Goal: Task Accomplishment & Management: Manage account settings

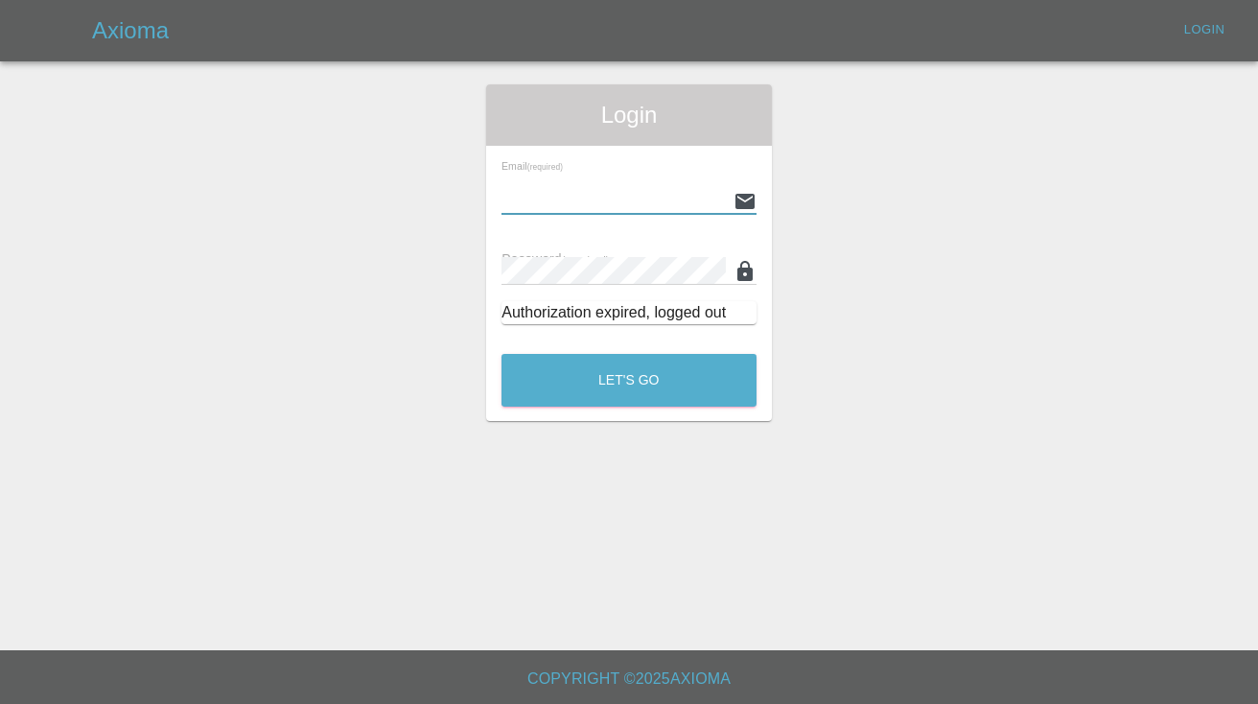
type input "[EMAIL_ADDRESS][DOMAIN_NAME]"
click at [629, 380] on button "Let's Go" at bounding box center [628, 380] width 255 height 53
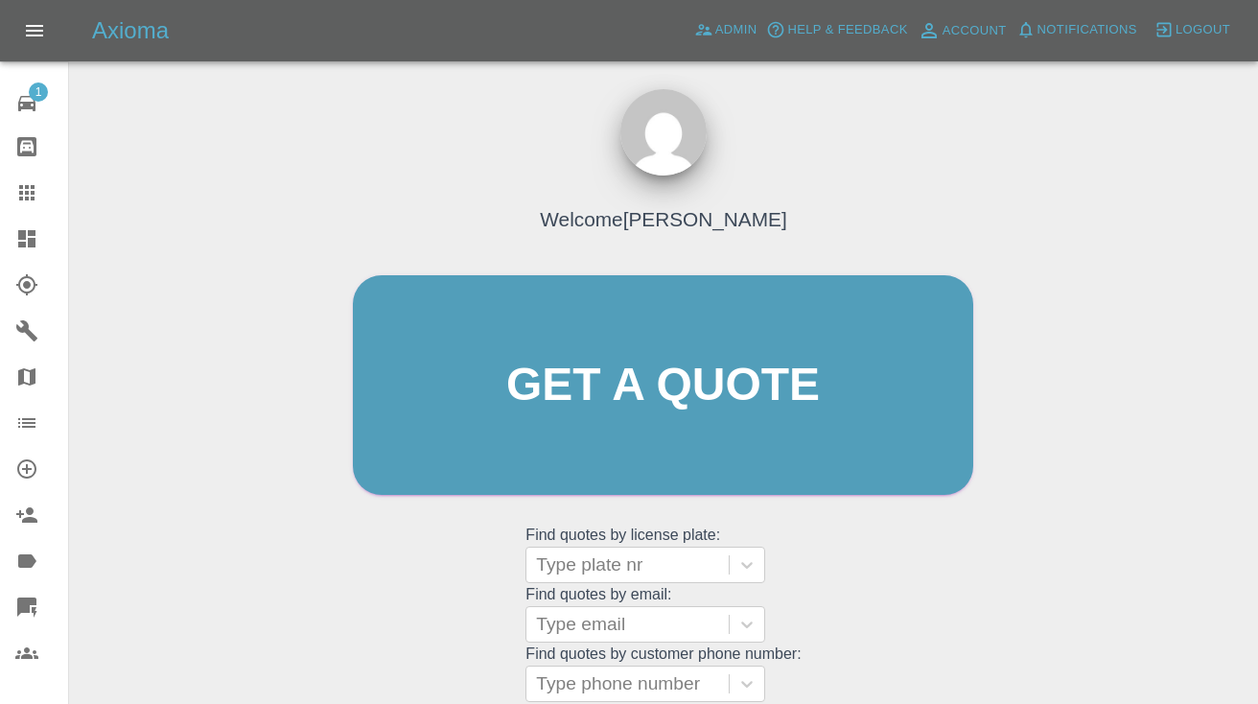
click at [970, 541] on div "Welcome [PERSON_NAME] Get a quote Get a quote Find quotes by license plate: Typ…" at bounding box center [663, 421] width 661 height 579
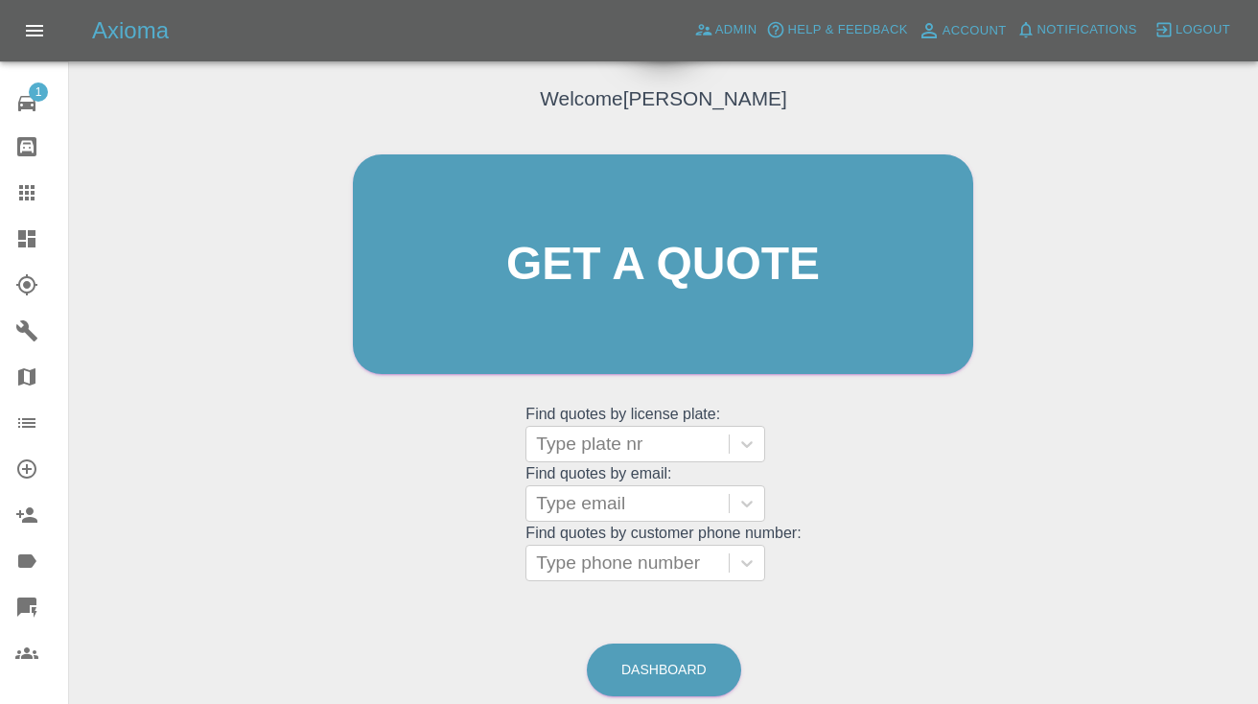
scroll to position [127, 0]
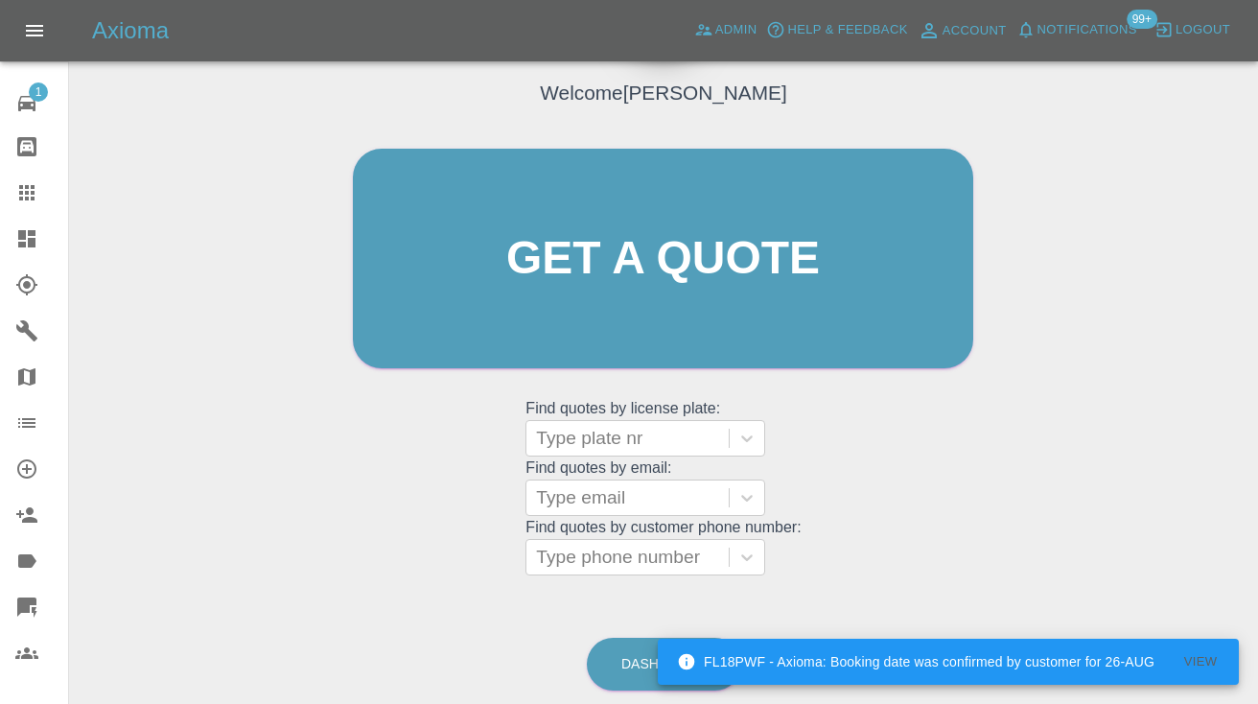
drag, startPoint x: 733, startPoint y: 615, endPoint x: 705, endPoint y: 659, distance: 52.1
click at [705, 659] on div "FL18PWF - Axioma: Booking date was confirmed by customer for 26-AUG View" at bounding box center [948, 662] width 581 height 46
click at [623, 663] on link "Dashboard" at bounding box center [664, 664] width 154 height 53
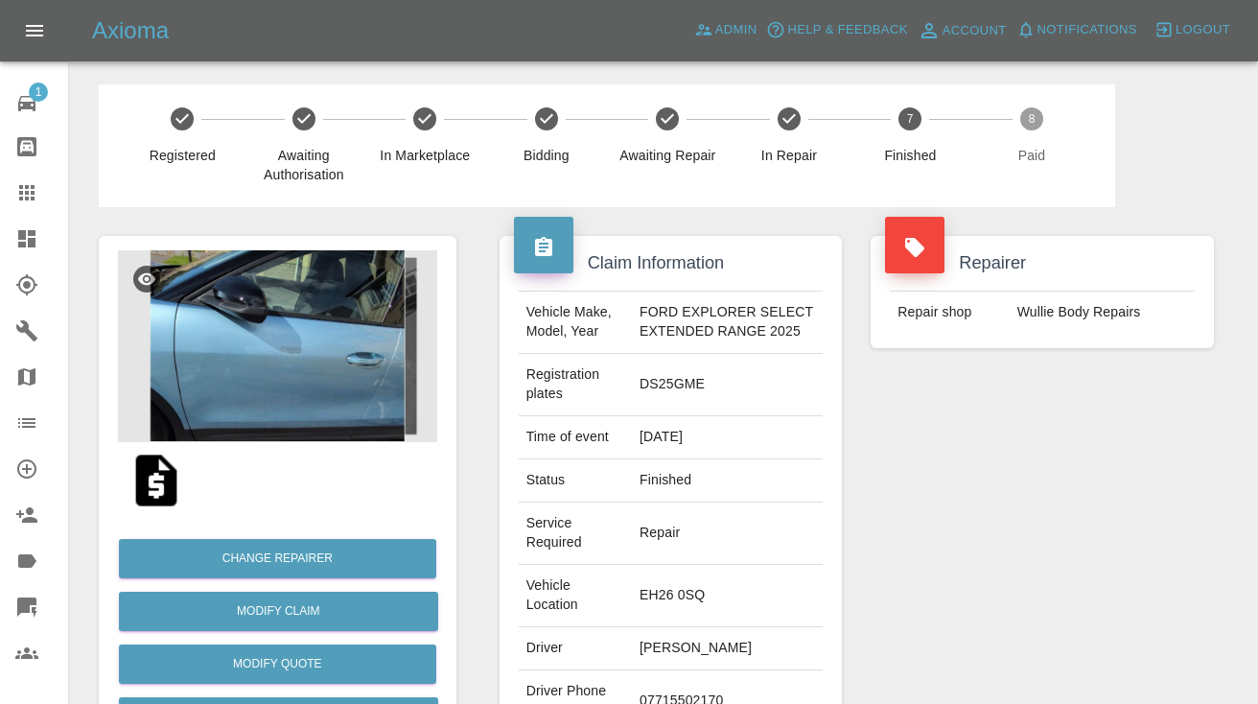
click at [887, 430] on div "Repairer Repair shop Wullie Body Repairs" at bounding box center [1042, 491] width 372 height 568
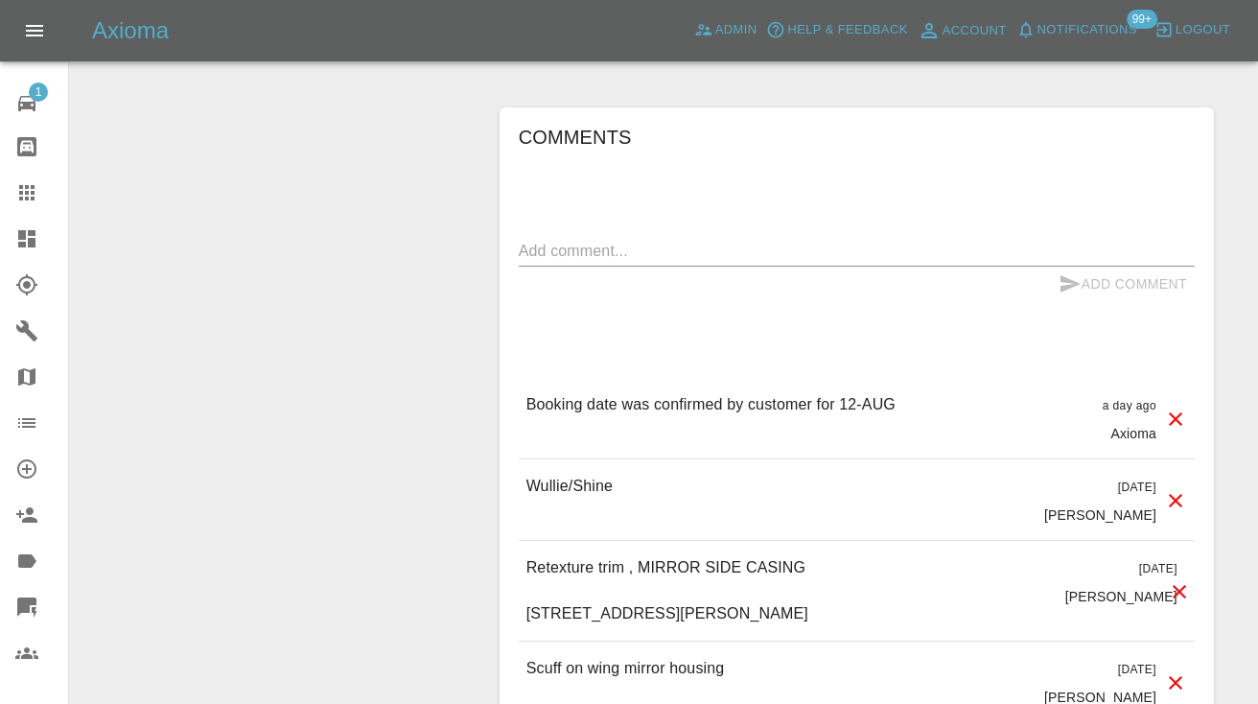
scroll to position [1229, 0]
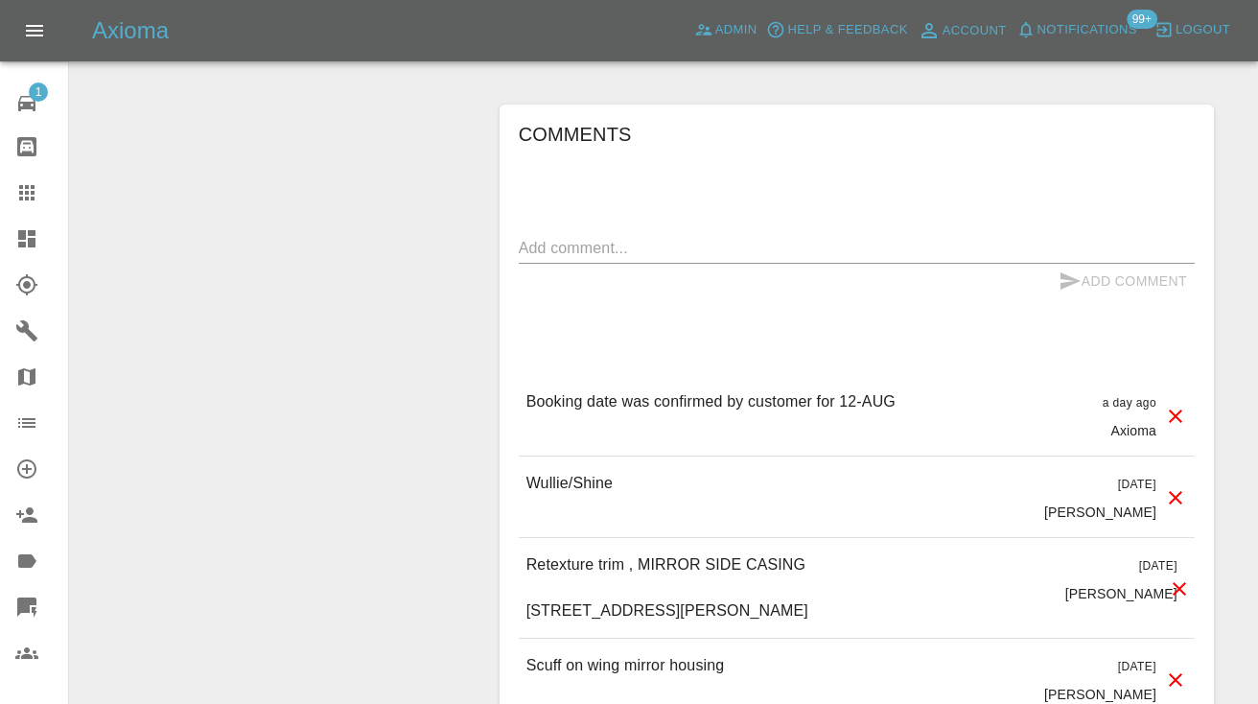
click at [1096, 31] on span "Notifications" at bounding box center [1087, 30] width 100 height 22
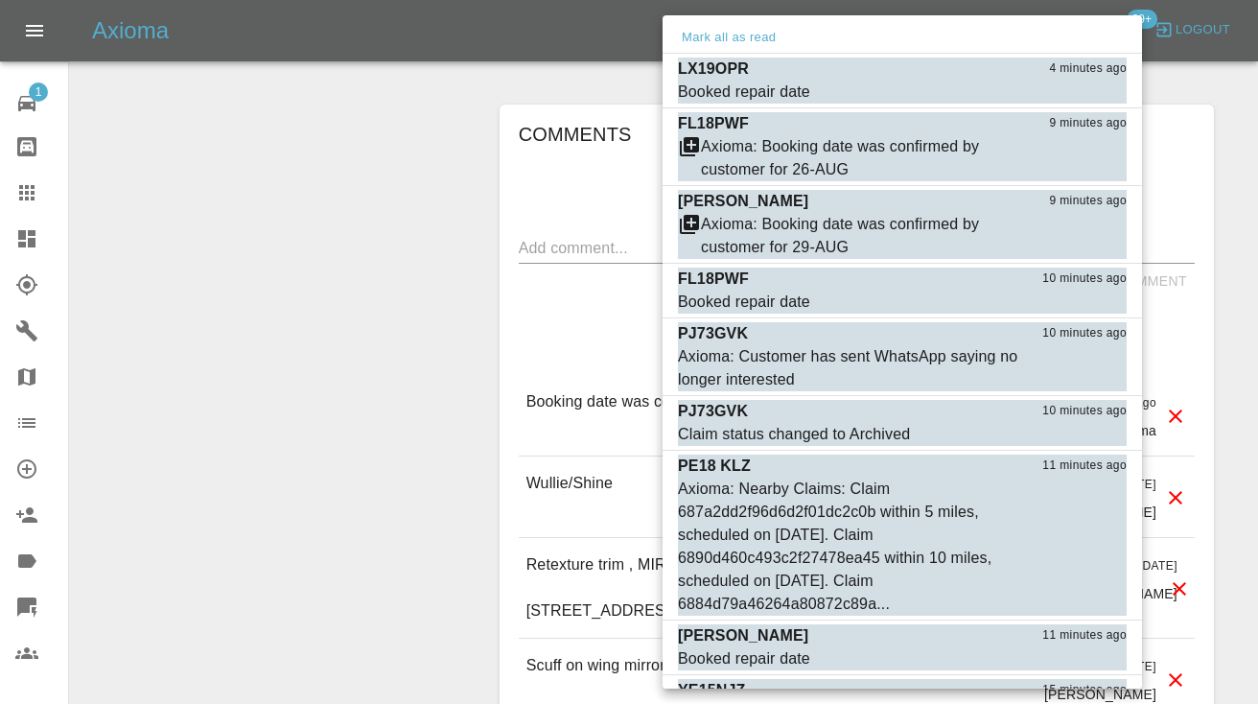
click at [1182, 90] on div at bounding box center [629, 352] width 1258 height 704
